Goal: Information Seeking & Learning: Learn about a topic

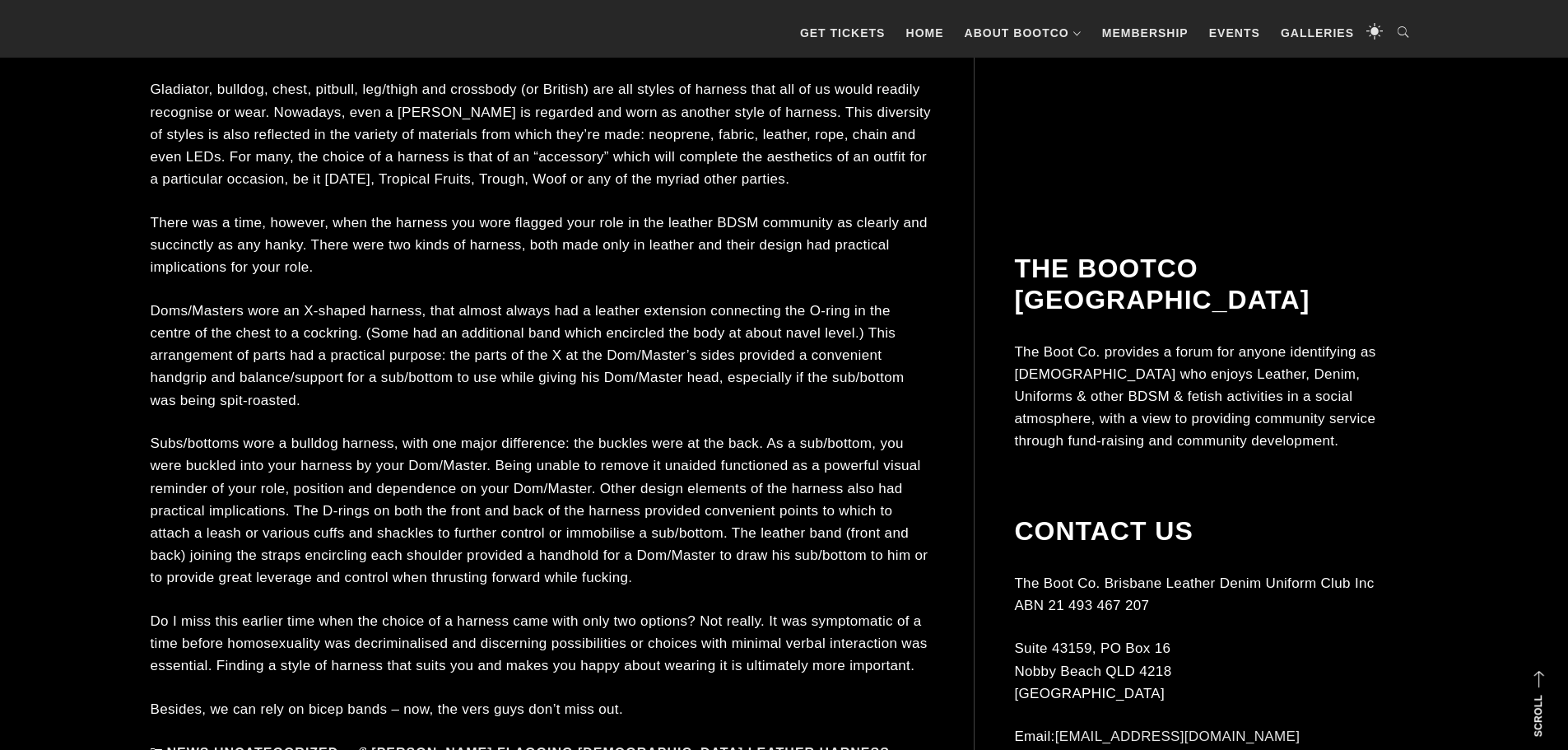
scroll to position [1234, 0]
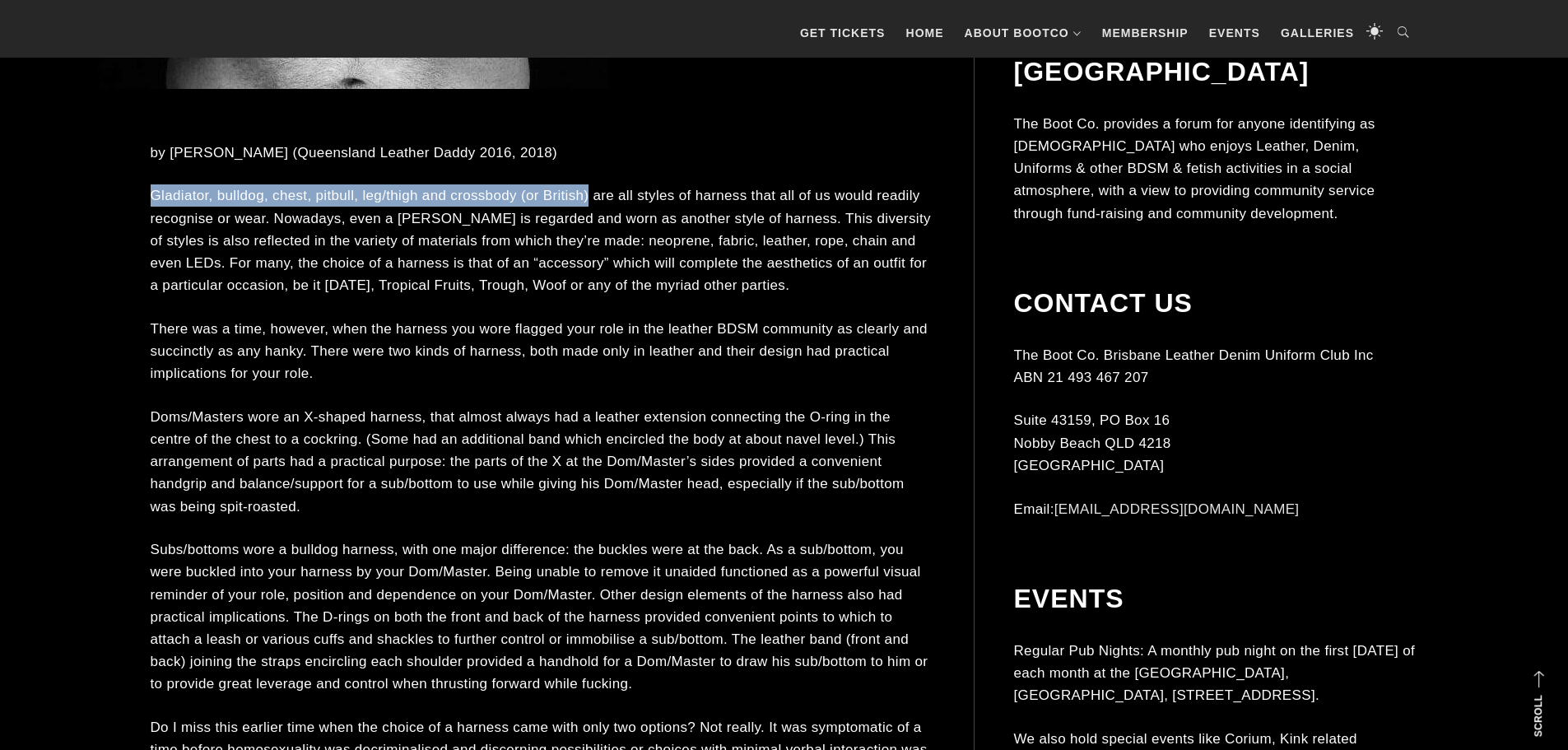
drag, startPoint x: 152, startPoint y: 193, endPoint x: 589, endPoint y: 190, distance: 437.0
click at [589, 190] on p "Gladiator, bulldog, chest, pitbull, leg/thigh and crossbody (or British) are al…" at bounding box center [542, 239] width 783 height 112
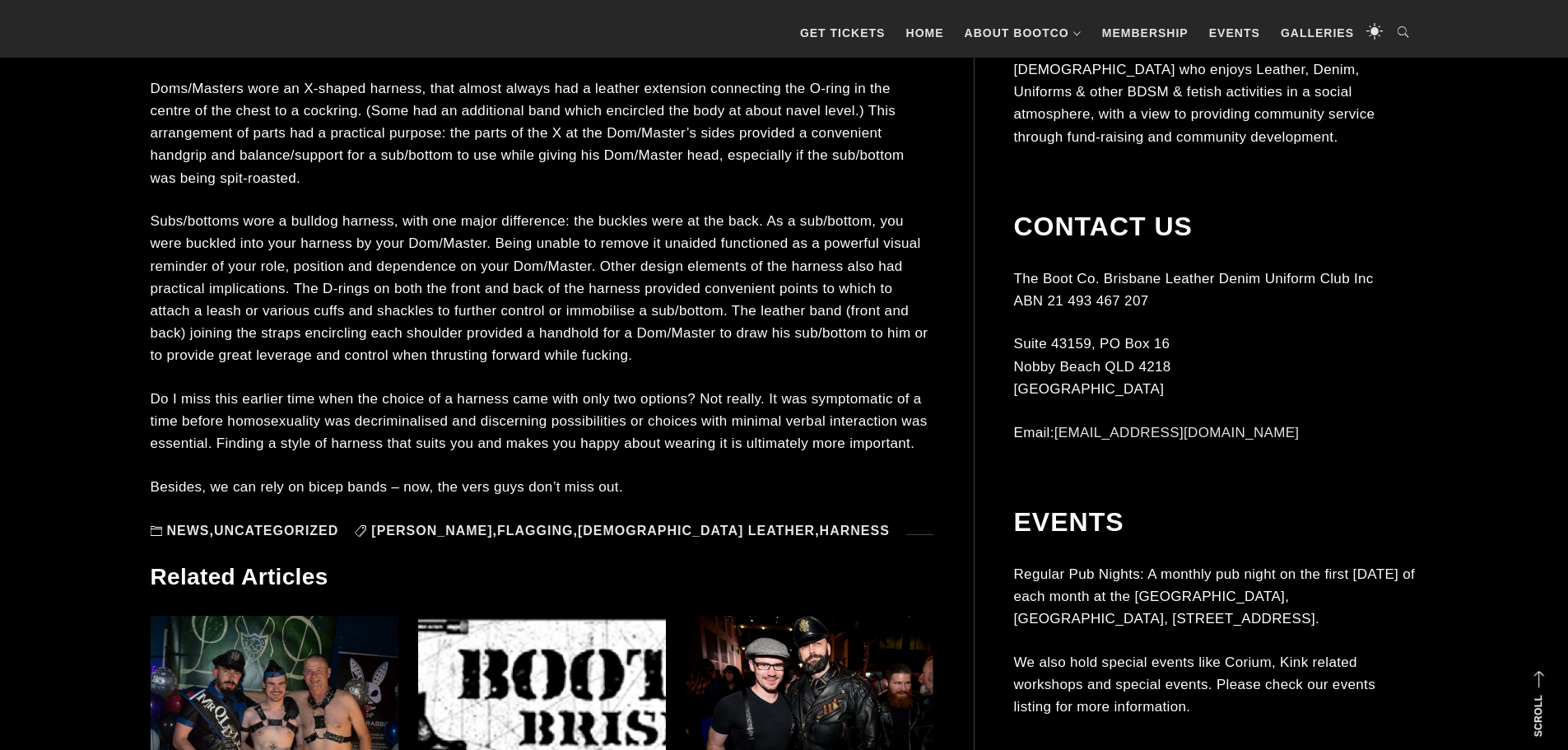
scroll to position [1563, 0]
drag, startPoint x: 275, startPoint y: 443, endPoint x: 628, endPoint y: 449, distance: 353.1
click at [628, 449] on p "Do I miss this earlier time when the choice of a harness came with only two opt…" at bounding box center [542, 420] width 783 height 67
click at [756, 441] on p "Do I miss this earlier time when the choice of a harness came with only two opt…" at bounding box center [542, 420] width 783 height 67
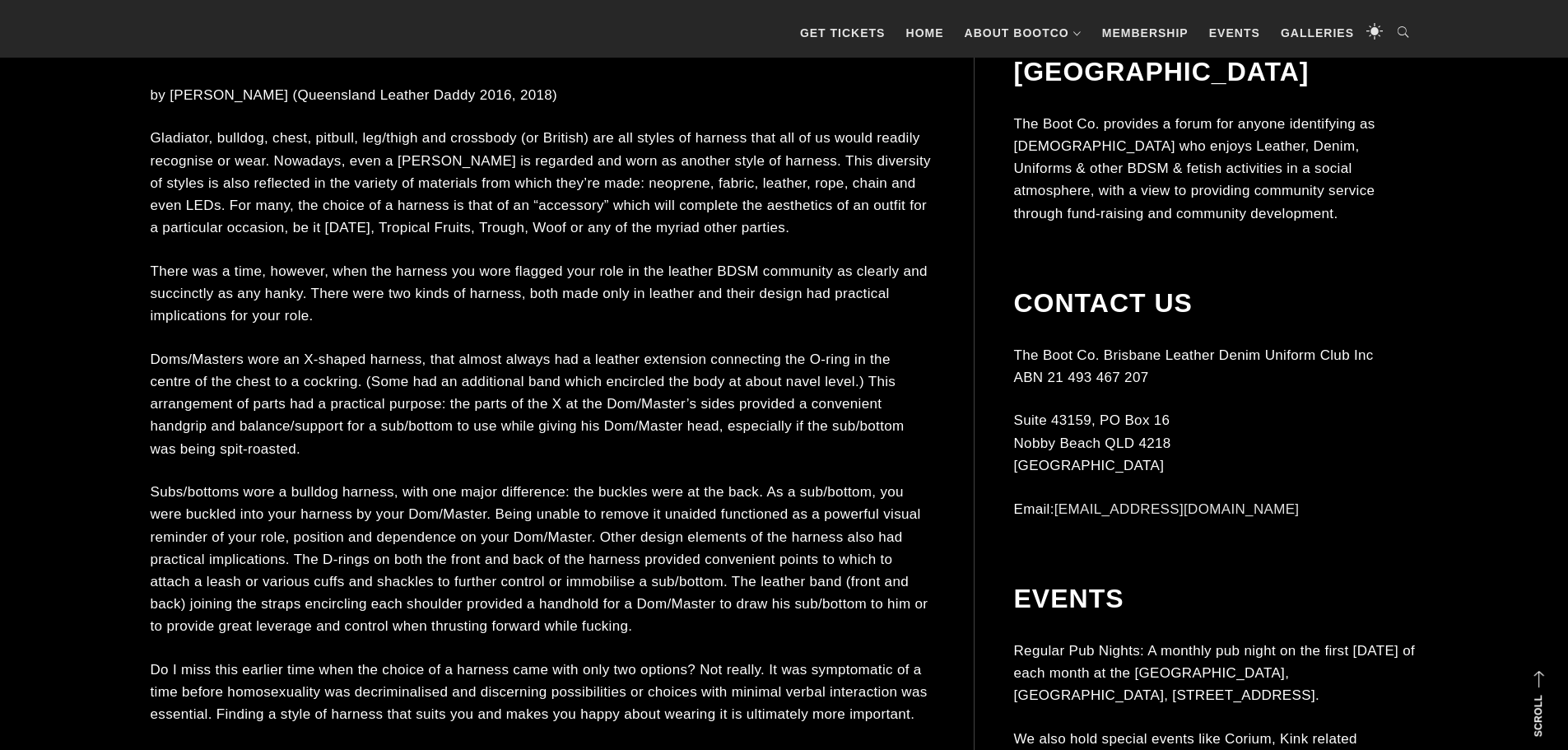
scroll to position [1152, 0]
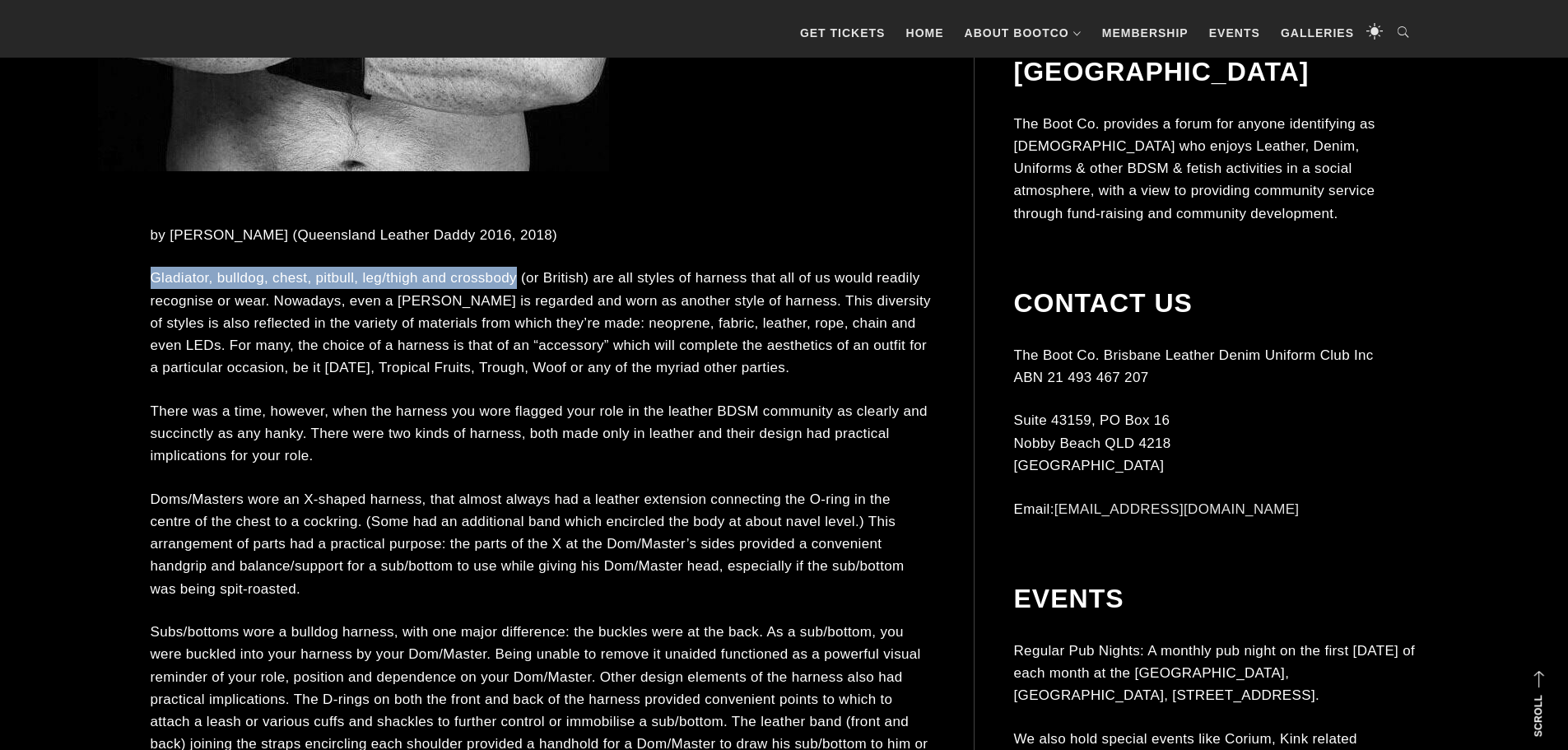
drag, startPoint x: 155, startPoint y: 274, endPoint x: 517, endPoint y: 280, distance: 362.0
click at [517, 280] on p "Gladiator, bulldog, chest, pitbull, leg/thigh and crossbody (or British) are al…" at bounding box center [542, 322] width 783 height 112
drag, startPoint x: 590, startPoint y: 277, endPoint x: 148, endPoint y: 287, distance: 442.1
click at [148, 287] on div "by [PERSON_NAME] (Queensland Leather Daddy 2016, 2018) Gladiator, bulldog, ches…" at bounding box center [784, 538] width 1293 height 2273
click at [729, 501] on p "Doms/Masters wore an X-shaped harness, that almost always had a leather extensi…" at bounding box center [542, 543] width 783 height 112
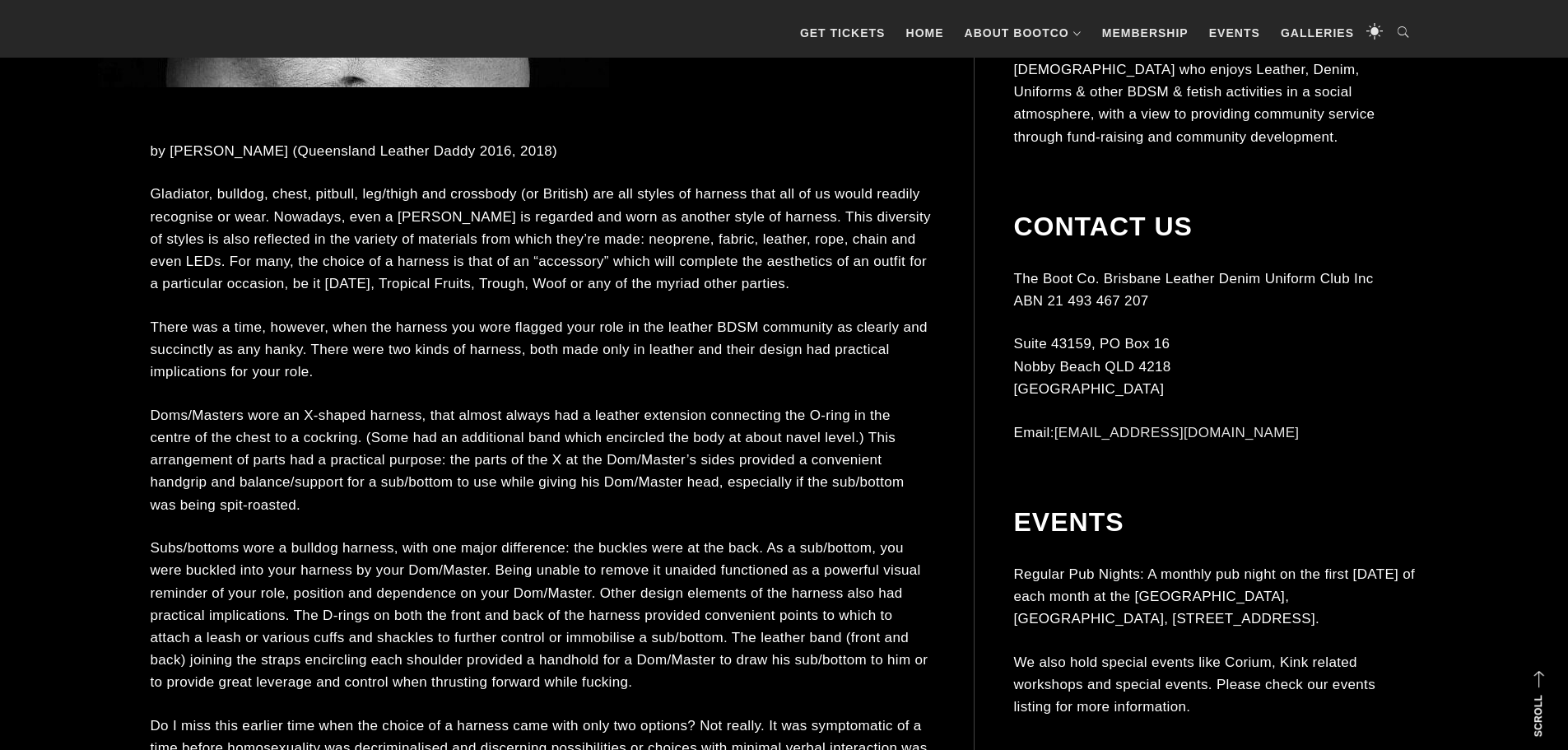
scroll to position [1398, 0]
